Goal: Transaction & Acquisition: Obtain resource

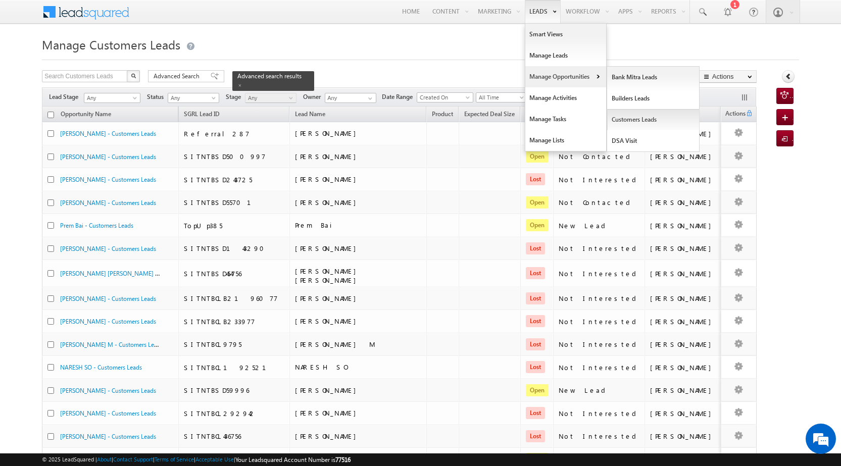
click at [627, 124] on link "Customers Leads" at bounding box center [653, 119] width 92 height 21
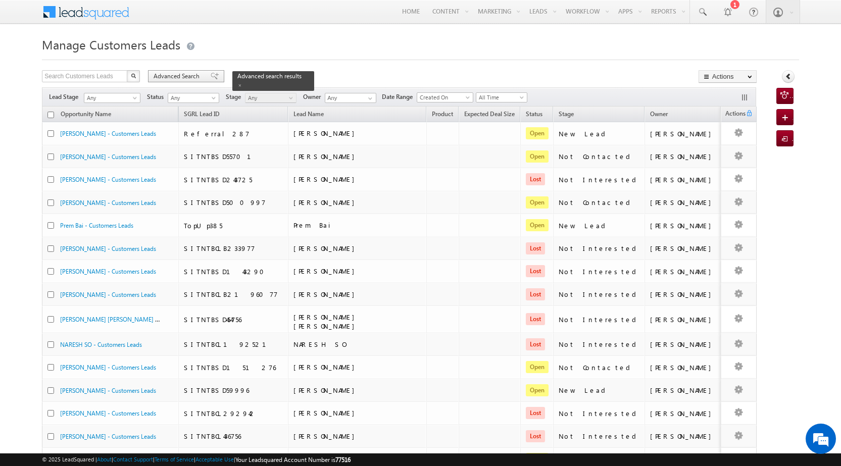
click at [198, 76] on span "Advanced Search" at bounding box center [178, 76] width 49 height 9
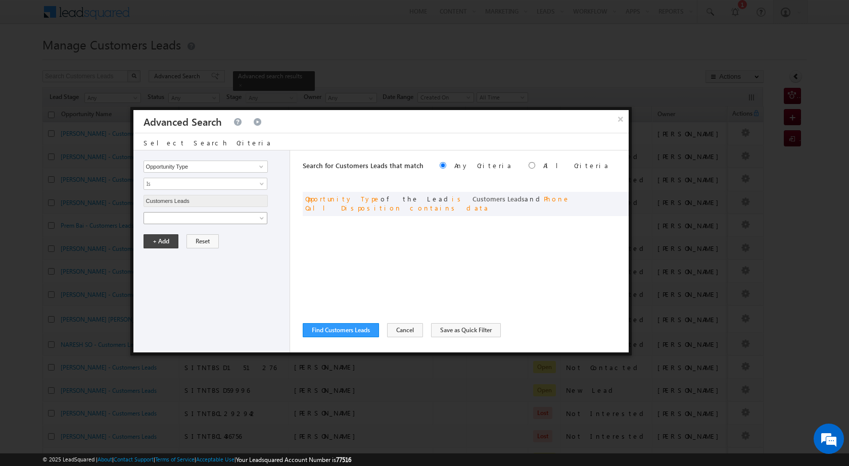
click at [220, 215] on span at bounding box center [199, 218] width 110 height 9
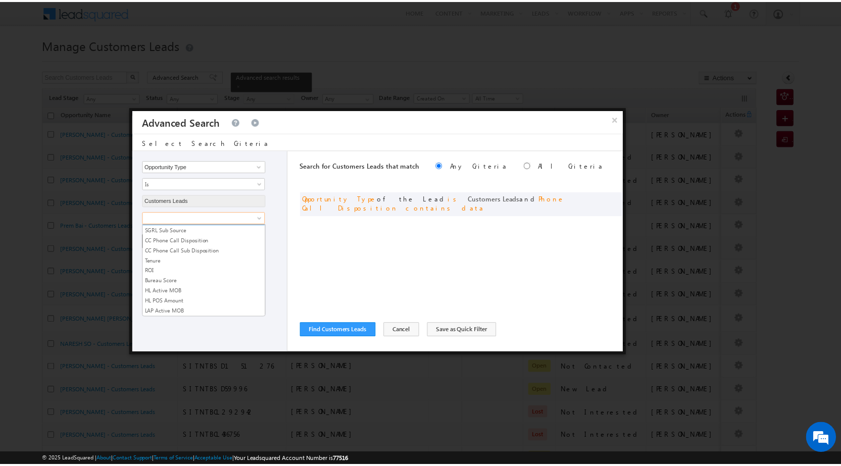
scroll to position [505, 0]
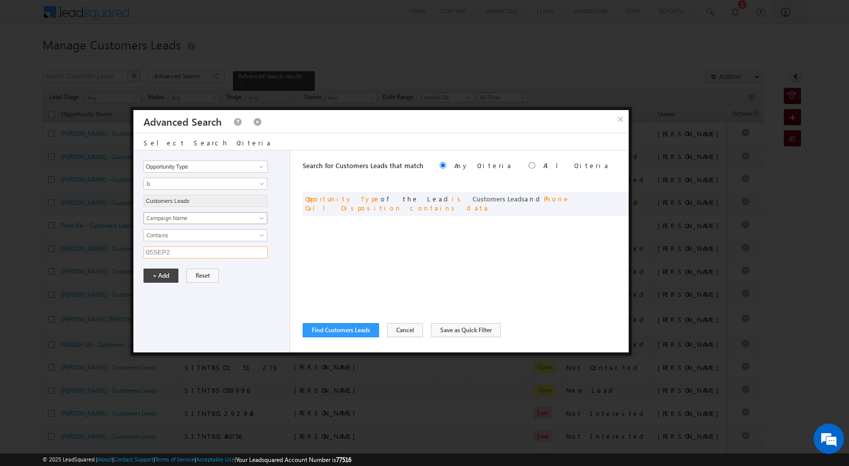
type input "05SEP25"
click at [143, 269] on button "+ Add" at bounding box center [160, 276] width 35 height 14
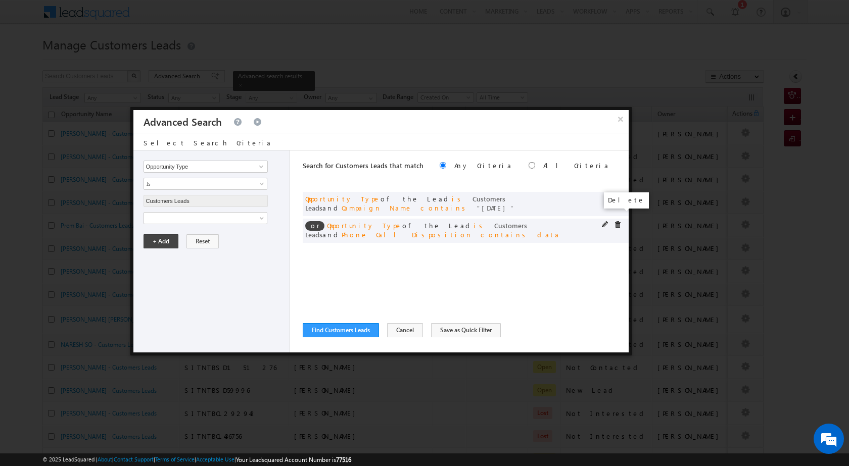
click at [619, 221] on span at bounding box center [617, 224] width 7 height 7
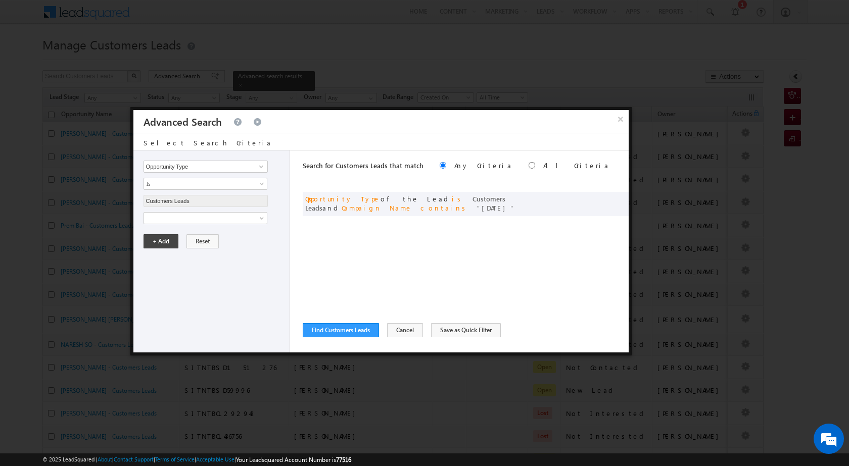
click at [328, 337] on div "Search for Customers Leads that match Any Criteria All Criteria Note that the c…" at bounding box center [466, 252] width 326 height 202
click at [328, 331] on button "Find Customers Leads" at bounding box center [341, 330] width 76 height 14
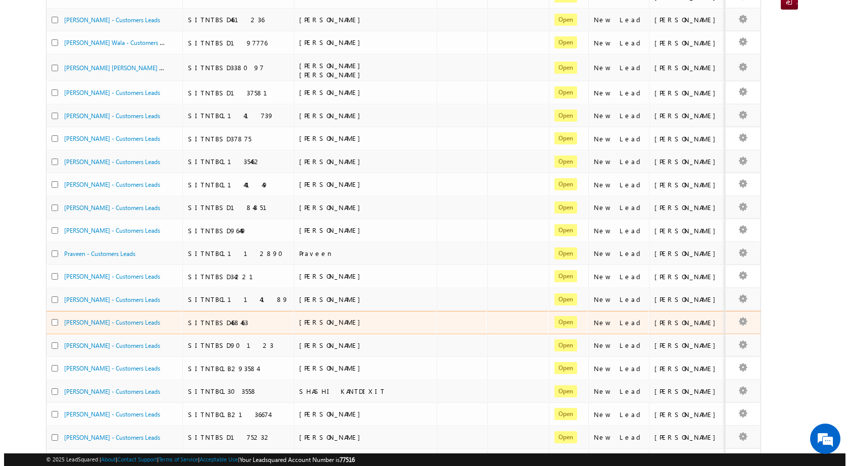
scroll to position [0, 0]
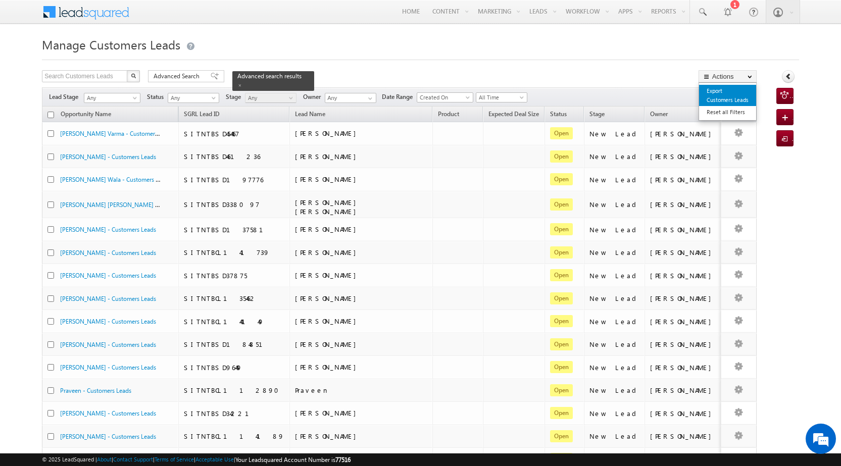
click at [733, 94] on link "Export Customers Leads" at bounding box center [727, 95] width 57 height 21
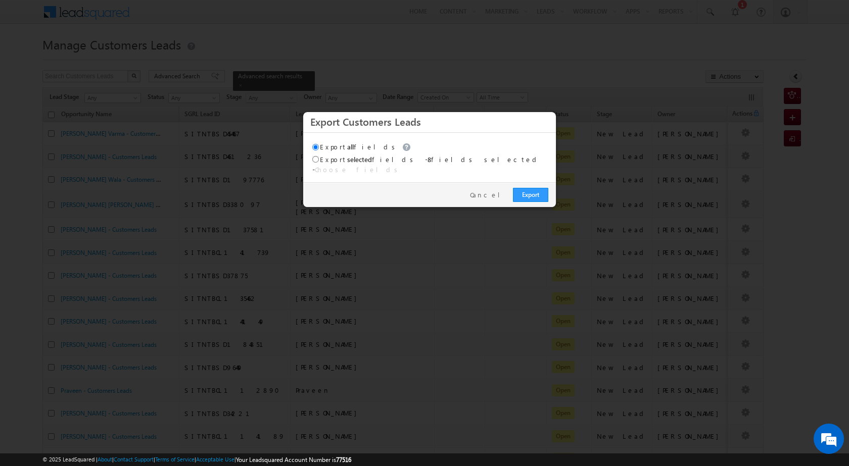
click at [524, 198] on div "Export Cancel" at bounding box center [429, 194] width 253 height 25
click at [526, 190] on link "Export" at bounding box center [530, 195] width 35 height 14
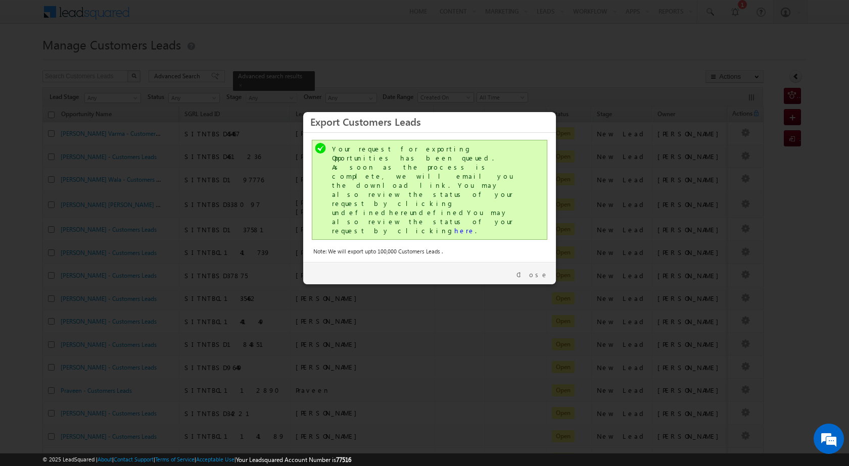
click at [392, 189] on div "Your request for exporting Opportunities has been queued. As soon as the proces…" at bounding box center [430, 189] width 197 height 91
click at [454, 226] on link "here" at bounding box center [464, 230] width 21 height 9
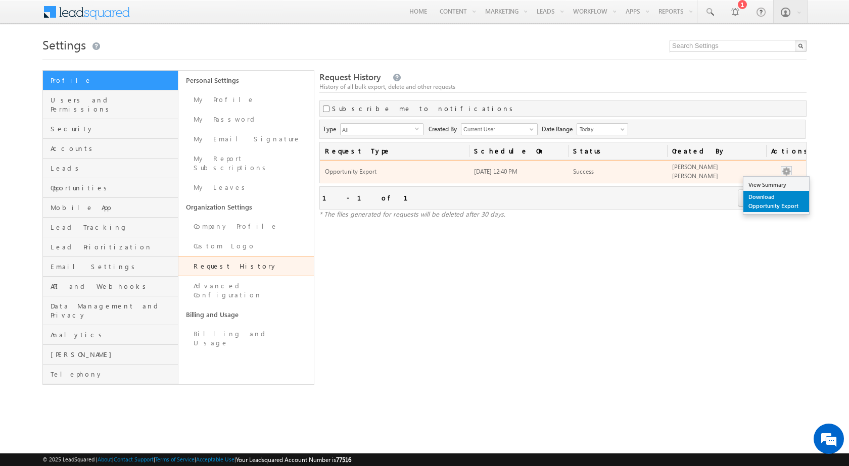
click at [778, 205] on link "Download Opportunity Export" at bounding box center [776, 201] width 66 height 21
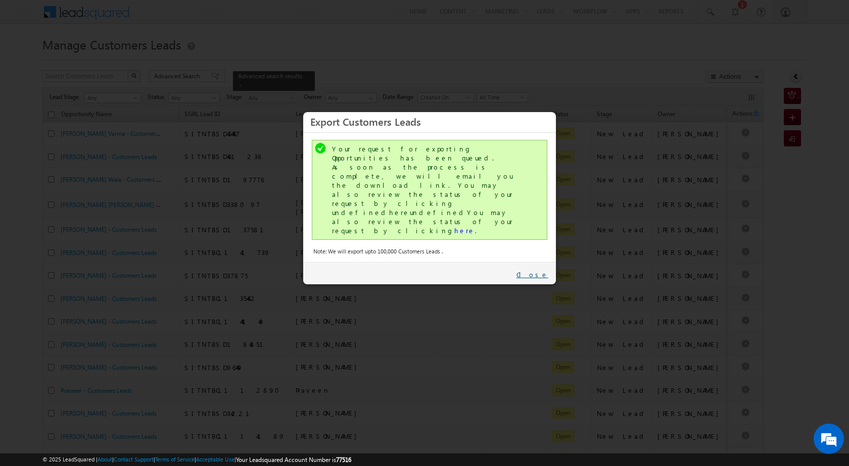
click at [544, 270] on link "Close" at bounding box center [532, 274] width 32 height 9
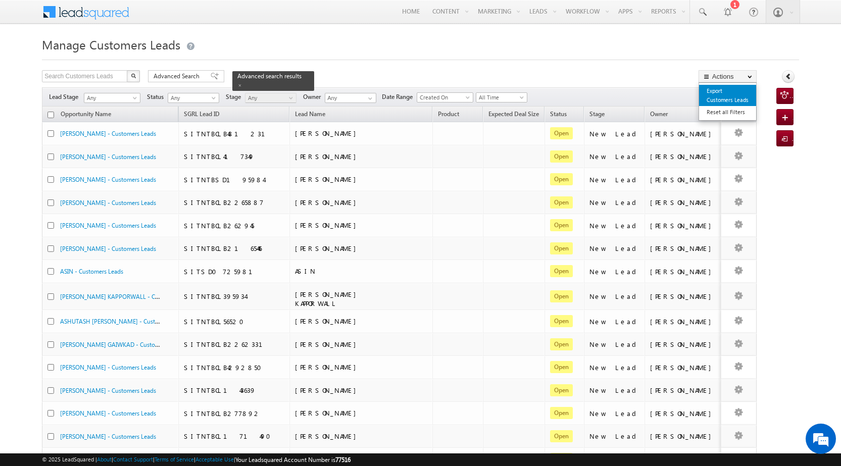
click at [711, 92] on link "Export Customers Leads" at bounding box center [727, 95] width 57 height 21
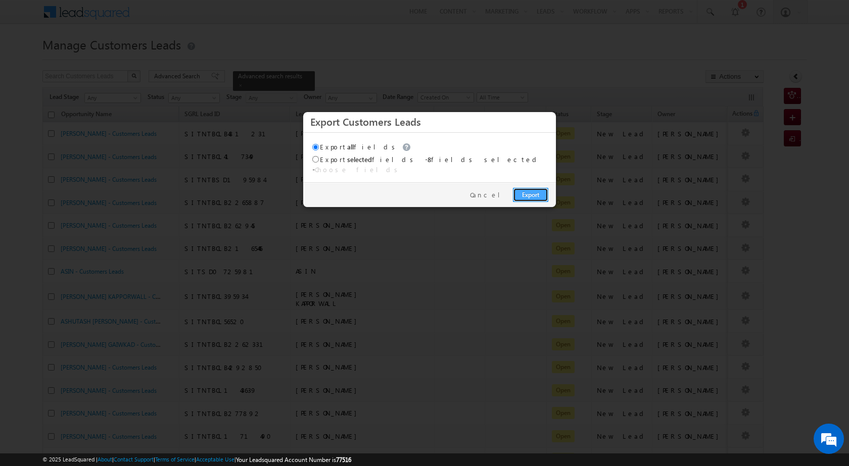
click at [519, 191] on link "Export" at bounding box center [530, 195] width 35 height 14
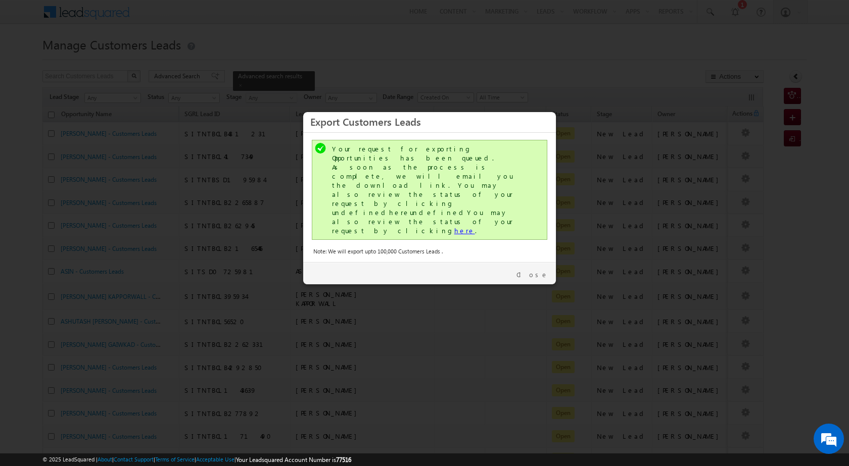
click at [454, 226] on link "here" at bounding box center [464, 230] width 21 height 9
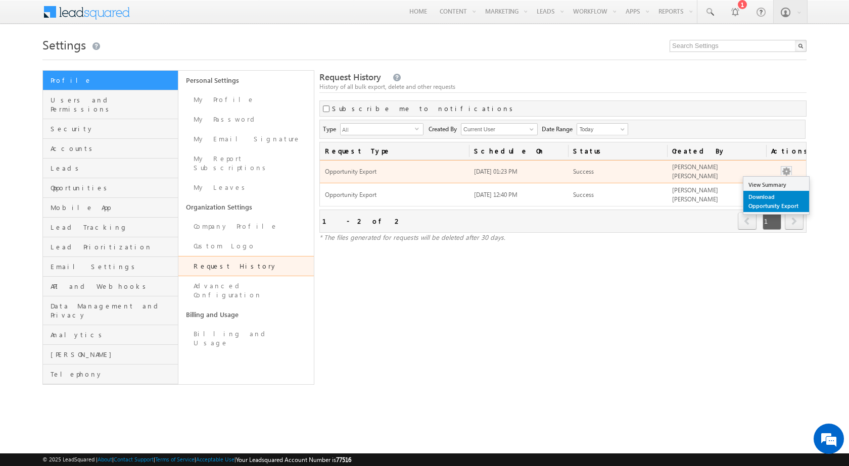
click at [783, 193] on link "Download Opportunity Export" at bounding box center [776, 201] width 66 height 21
